Goal: Find specific page/section: Find specific page/section

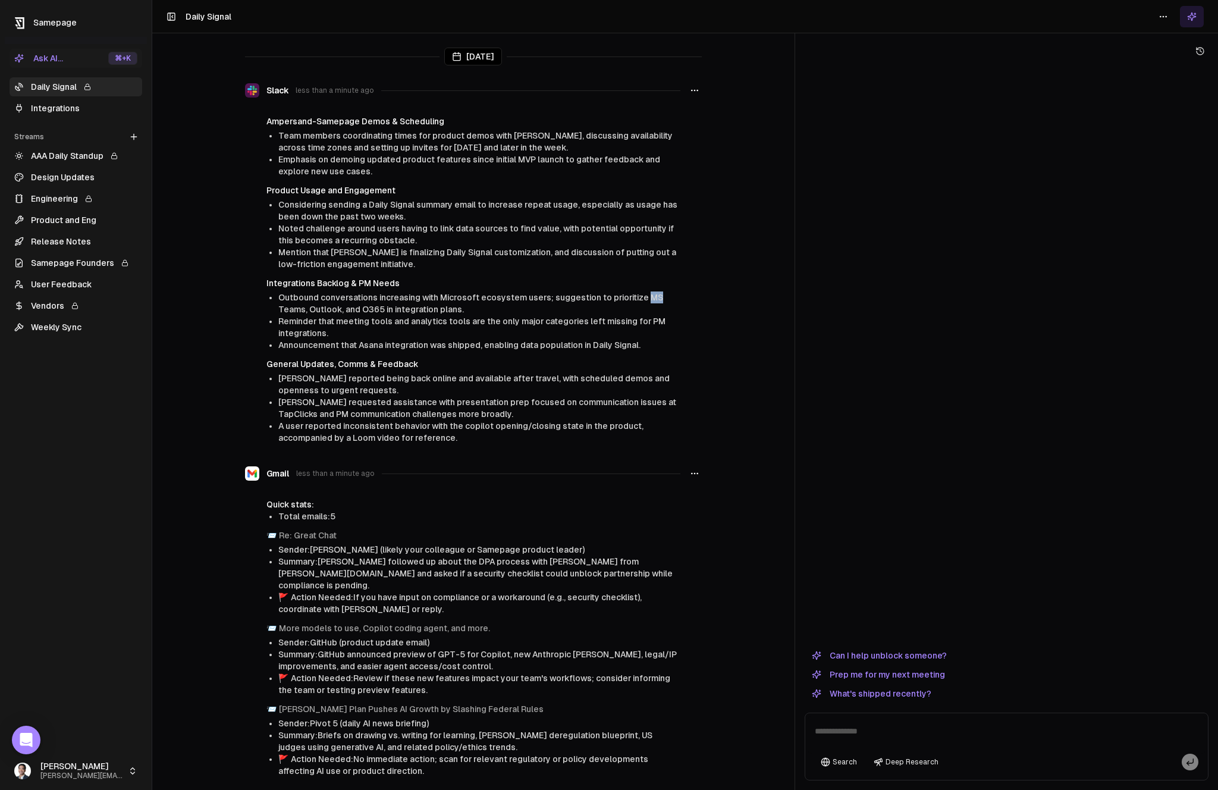
click at [82, 104] on link "Integrations" at bounding box center [76, 108] width 133 height 19
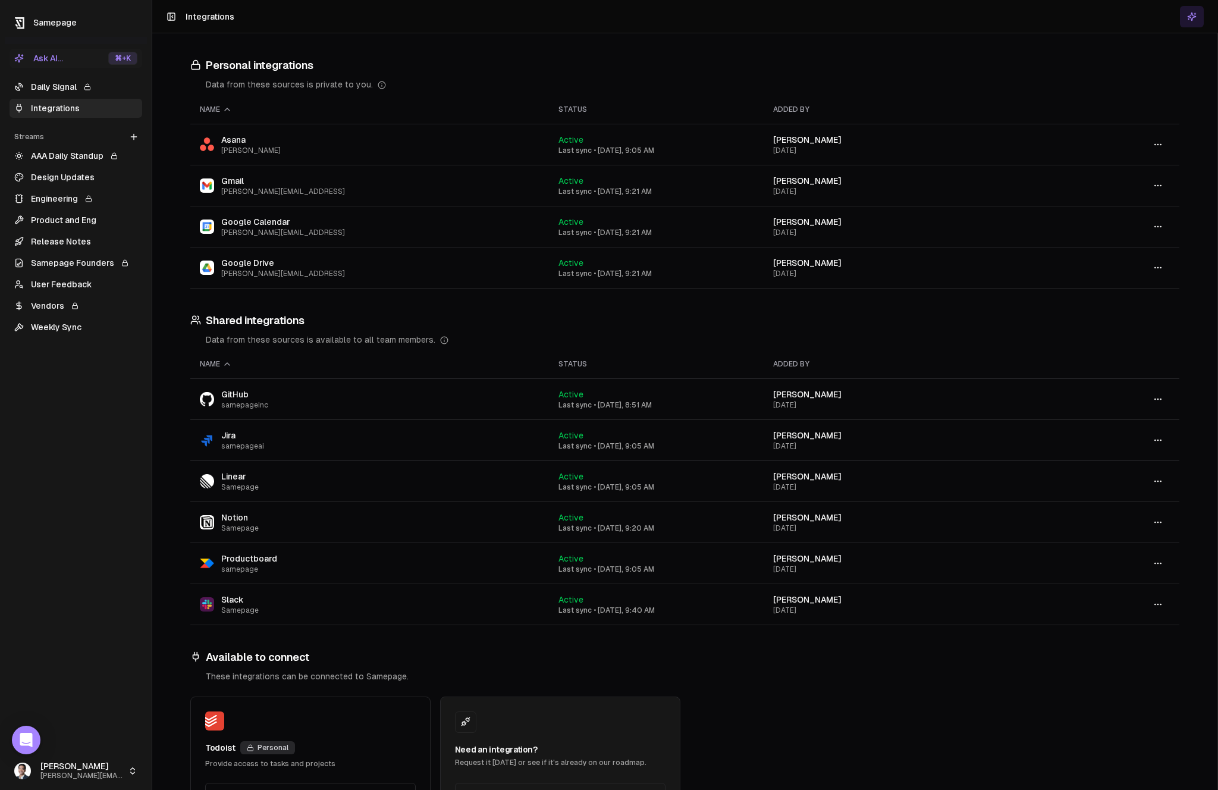
click at [90, 87] on rect at bounding box center [87, 89] width 5 height 4
